Goal: Information Seeking & Learning: Learn about a topic

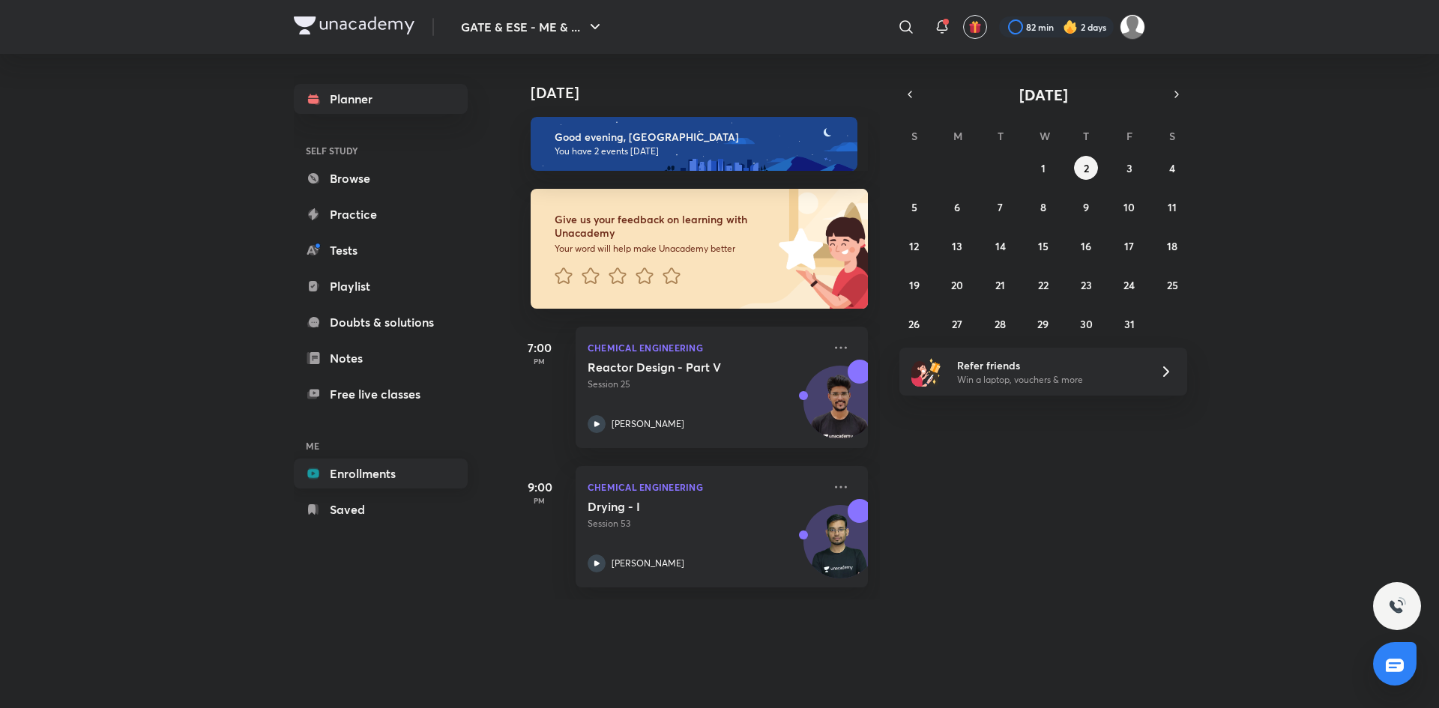
click at [357, 486] on link "Enrollments" at bounding box center [381, 474] width 174 height 30
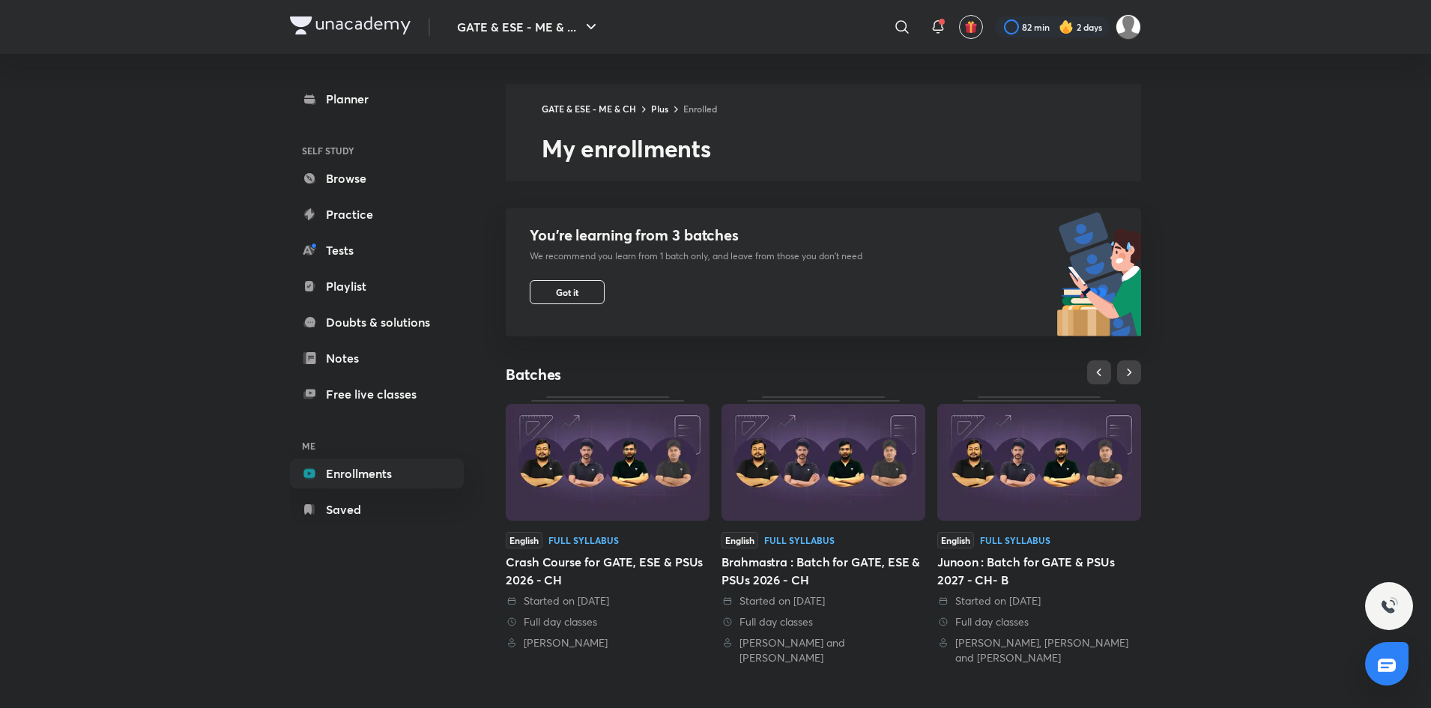
scroll to position [323, 0]
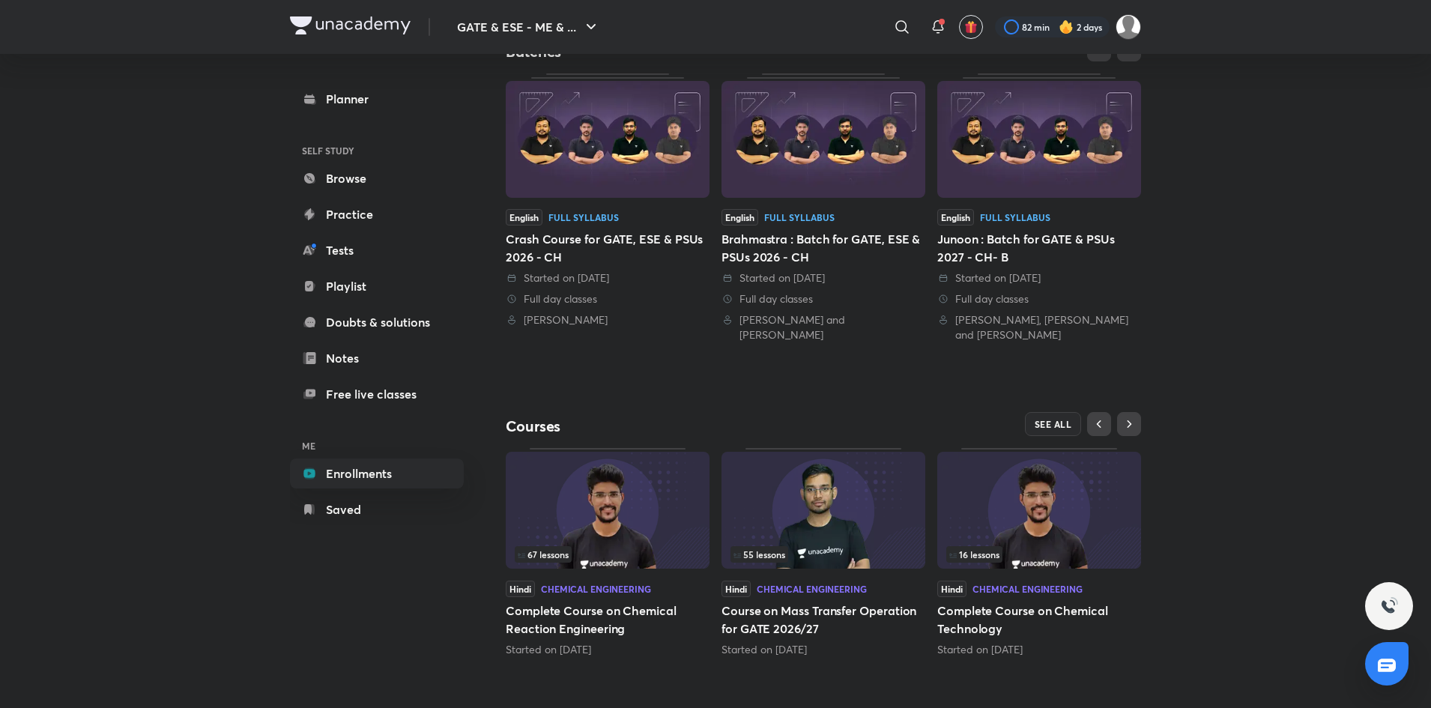
click at [609, 523] on img at bounding box center [608, 510] width 204 height 117
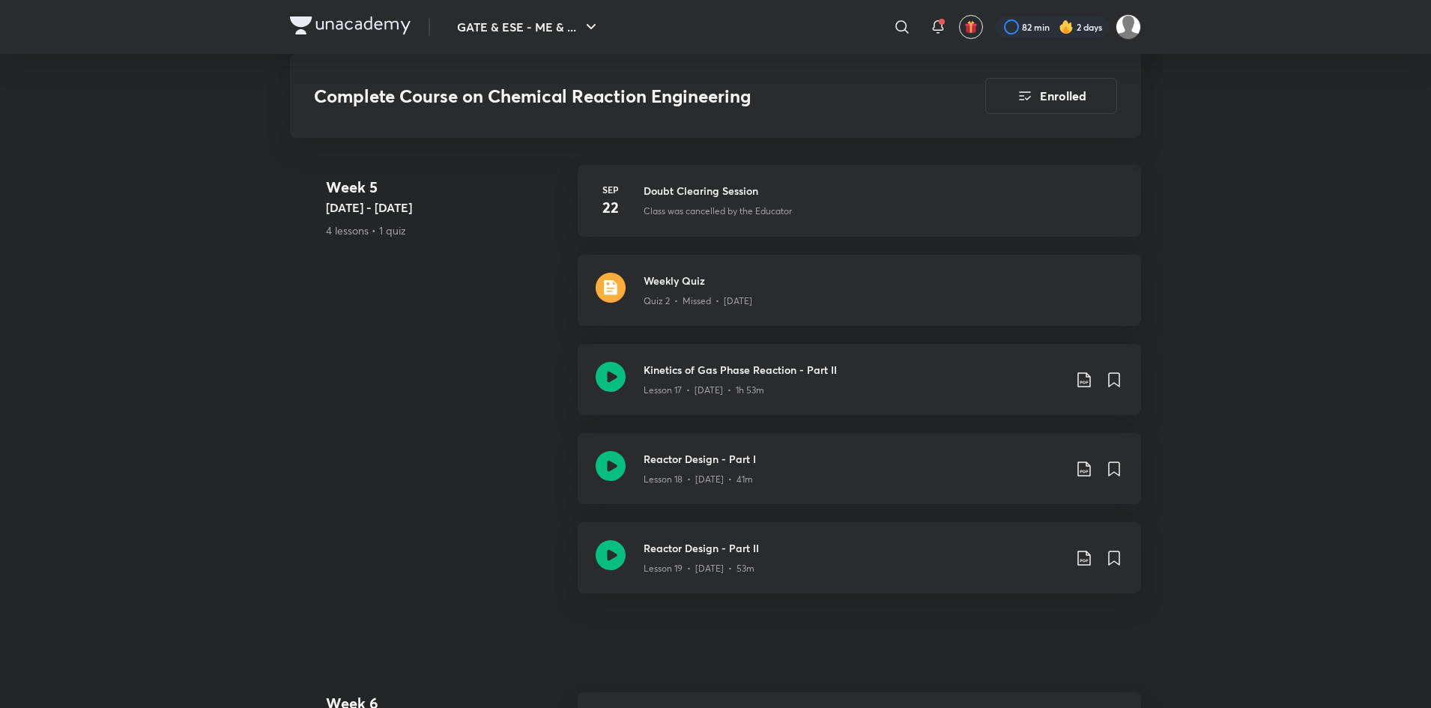
scroll to position [2555, 0]
click at [915, 456] on h3 "Reactor Design - Part I" at bounding box center [854, 458] width 420 height 16
